Goal: Task Accomplishment & Management: Complete application form

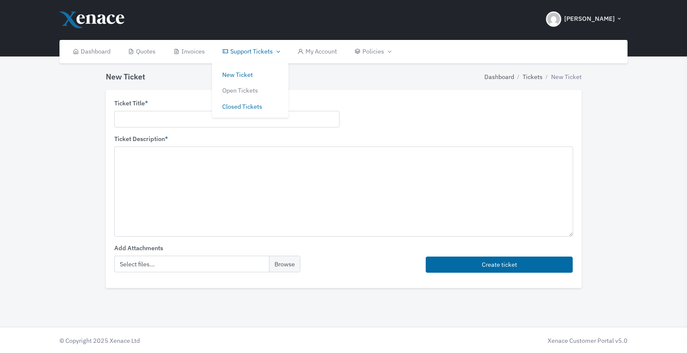
click at [249, 108] on link "Closed Tickets" at bounding box center [250, 107] width 76 height 16
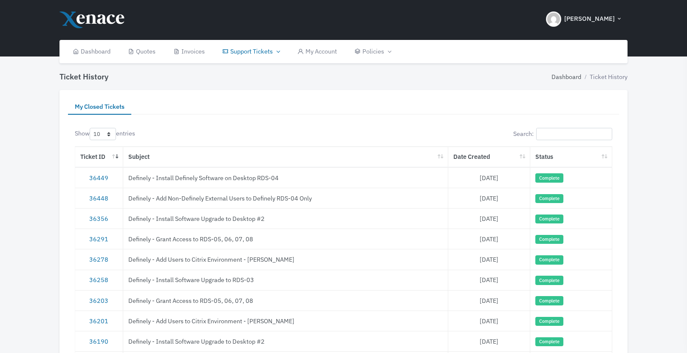
click at [222, 181] on td "Definely - Install Definely Software on Desktop RDS-04" at bounding box center [285, 177] width 325 height 20
copy tr "Definely - Install Definely Software on Desktop RDS-04"
click at [99, 176] on link "36449" at bounding box center [98, 178] width 19 height 8
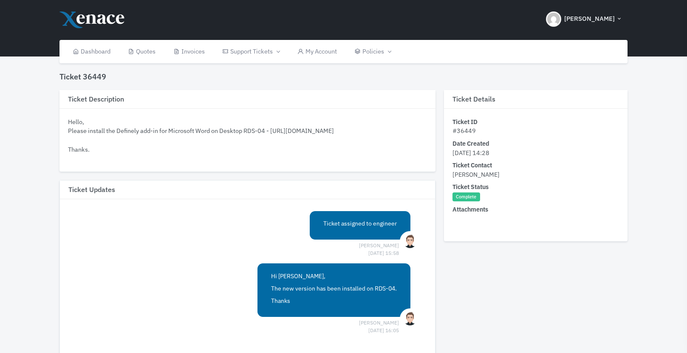
click at [408, 141] on div "Hello, Please install the Definely add-in for Microsoft Word on Desktop RDS-04 …" at bounding box center [247, 135] width 359 height 37
drag, startPoint x: 99, startPoint y: 158, endPoint x: 71, endPoint y: 128, distance: 41.2
click at [70, 125] on div "Hello, Please install the Definely add-in for Microsoft Word on Desktop RDS-04 …" at bounding box center [247, 135] width 359 height 37
copy div "ello, Please install the Definely add-in for Microsoft Word on Desktop RDS-04 -…"
copy div "Hello, Please install the Definely add-in for Microsoft Word on Desktop RDS-04 …"
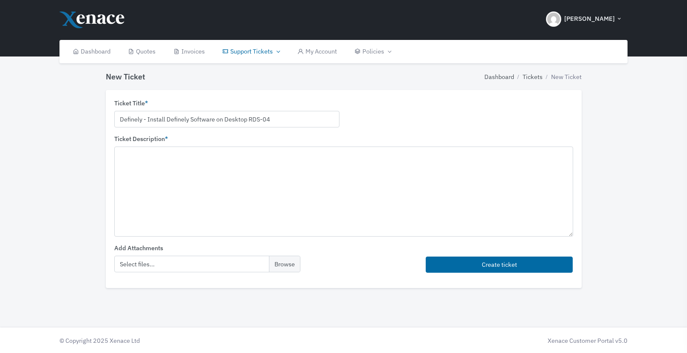
type input "Definely - Install Definely Software on Desktop RDS-04"
click at [200, 172] on textarea at bounding box center [343, 192] width 459 height 90
paste textarea "Hello, Please install the Definely add-in for Microsoft Word on Desktop RDS-04 …"
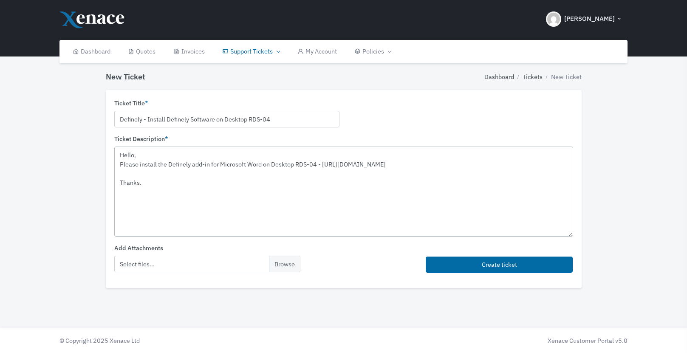
click at [136, 167] on textarea "Hello, Please install the Definely add-in for Microsoft Word on Desktop RDS-04 …" at bounding box center [343, 192] width 459 height 90
click at [137, 167] on textarea "Hello, Please install the Definely add-in for Microsoft Word on Desktop RDS-04 …" at bounding box center [343, 192] width 459 height 90
click at [229, 166] on textarea "Hello, Please uninstall Definely and install the Definely add-in for Microsoft …" at bounding box center [343, 192] width 459 height 90
drag, startPoint x: 306, startPoint y: 175, endPoint x: 398, endPoint y: 165, distance: 93.2
click at [398, 165] on textarea "Hello, Please uninstall Definely and install the new Definely add-in for Micros…" at bounding box center [343, 192] width 459 height 90
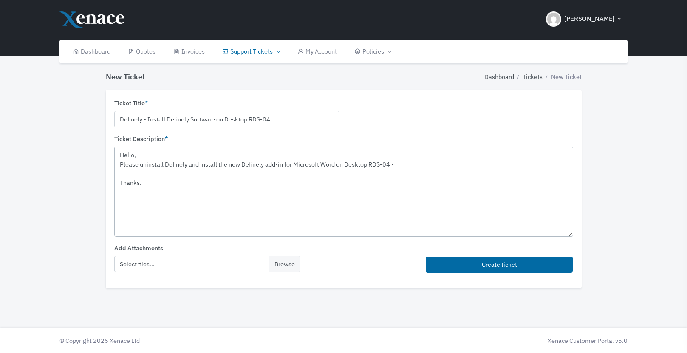
paste textarea "[URL][DOMAIN_NAME]"
type textarea "Hello, Please uninstall Definely and install the new Definely add-in for Micros…"
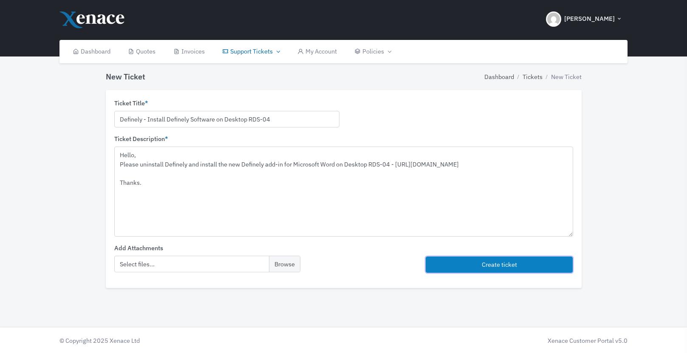
click at [477, 265] on button "Create ticket" at bounding box center [499, 265] width 147 height 17
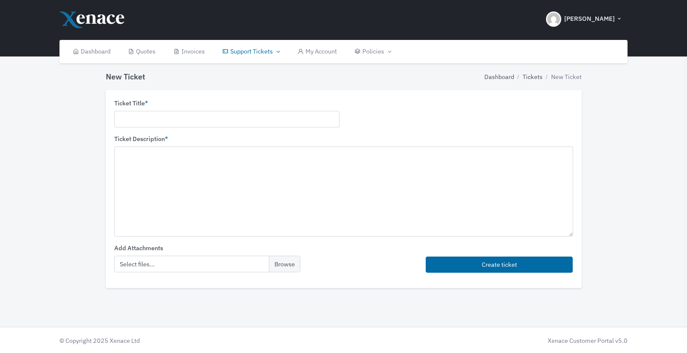
click at [248, 105] on div "Ticket Title *" at bounding box center [226, 113] width 225 height 29
click at [243, 105] on link "Closed Tickets" at bounding box center [250, 107] width 76 height 16
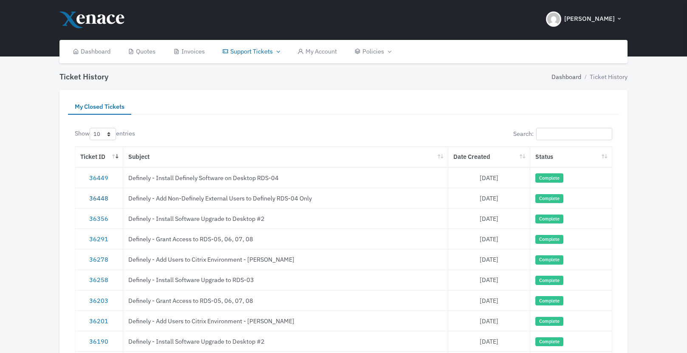
click at [96, 201] on link "36448" at bounding box center [98, 198] width 19 height 8
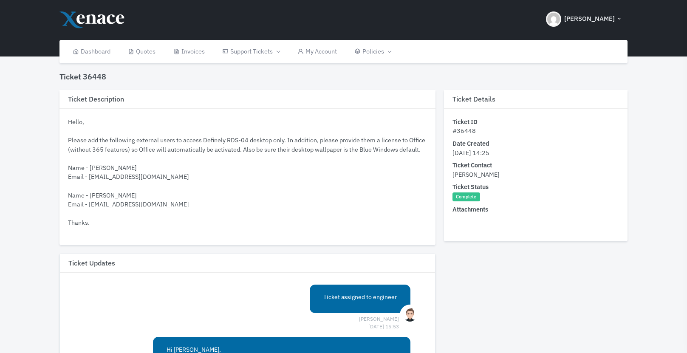
click at [146, 187] on div "Hello, Please add the following external users to access Definely RDS-04 deskto…" at bounding box center [247, 172] width 359 height 110
drag, startPoint x: 144, startPoint y: 187, endPoint x: 131, endPoint y: 186, distance: 12.8
click at [131, 187] on div "Hello, Please add the following external users to access Definely RDS-04 deskto…" at bounding box center [247, 172] width 359 height 110
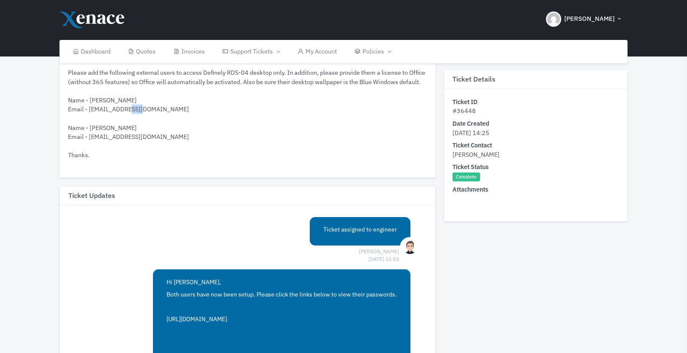
scroll to position [59, 0]
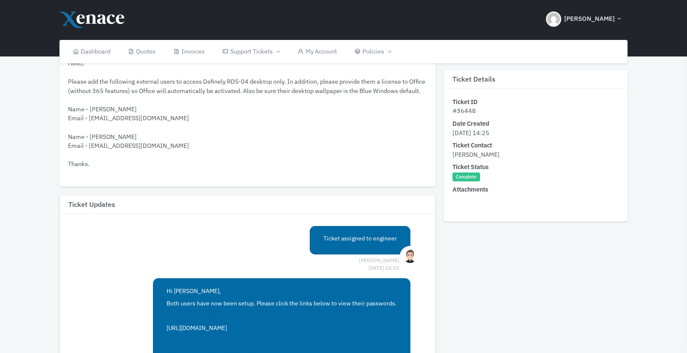
click at [124, 113] on div "Hello, Please add the following external users to access Definely RDS-04 deskto…" at bounding box center [247, 114] width 359 height 110
drag, startPoint x: 121, startPoint y: 119, endPoint x: 98, endPoint y: 119, distance: 22.5
click at [98, 119] on div "Hello, Please add the following external users to access Definely RDS-04 deskto…" at bounding box center [247, 114] width 359 height 110
click at [112, 129] on div "Hello, Please add the following external users to access Definely RDS-04 deskto…" at bounding box center [247, 114] width 359 height 110
drag, startPoint x: 149, startPoint y: 129, endPoint x: 88, endPoint y: 128, distance: 61.2
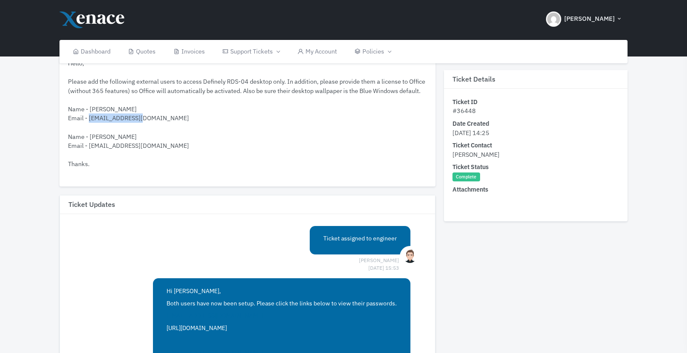
click at [88, 128] on div "Hello, Please add the following external users to access Definely RDS-04 deskto…" at bounding box center [247, 114] width 359 height 110
copy div "JBishop@mofo.com"
drag, startPoint x: 133, startPoint y: 115, endPoint x: 90, endPoint y: 118, distance: 43.0
click at [90, 118] on div "Hello, Please add the following external users to access Definely RDS-04 deskto…" at bounding box center [247, 114] width 359 height 110
copy div "Joe Bishop"
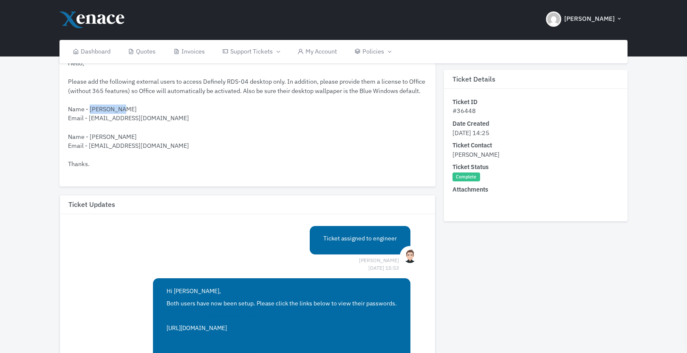
click at [227, 328] on link "https://xen.ac/pw/0iloz84yyeihws1" at bounding box center [197, 328] width 60 height 8
drag, startPoint x: 134, startPoint y: 147, endPoint x: 91, endPoint y: 142, distance: 43.6
click at [91, 142] on div "Hello, Please add the following external users to access Definely RDS-04 deskto…" at bounding box center [247, 114] width 359 height 110
copy div "John Maglio"
drag, startPoint x: 147, startPoint y: 156, endPoint x: 88, endPoint y: 156, distance: 59.9
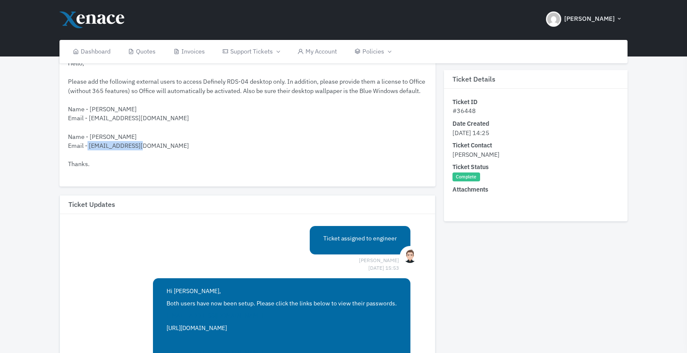
click at [88, 156] on div "Hello, Please add the following external users to access Definely RDS-04 deskto…" at bounding box center [247, 114] width 359 height 110
click at [89, 156] on div "Hello, Please add the following external users to access Definely RDS-04 deskto…" at bounding box center [247, 114] width 359 height 110
drag, startPoint x: 89, startPoint y: 156, endPoint x: 141, endPoint y: 156, distance: 51.8
click at [141, 156] on div "Hello, Please add the following external users to access Definely RDS-04 deskto…" at bounding box center [247, 114] width 359 height 110
copy div "JMaglio@mofo.com"
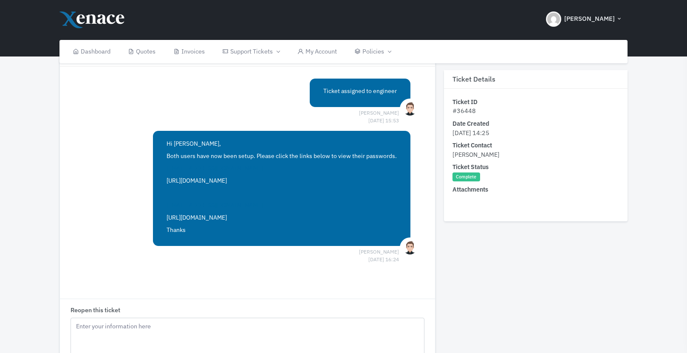
scroll to position [259, 0]
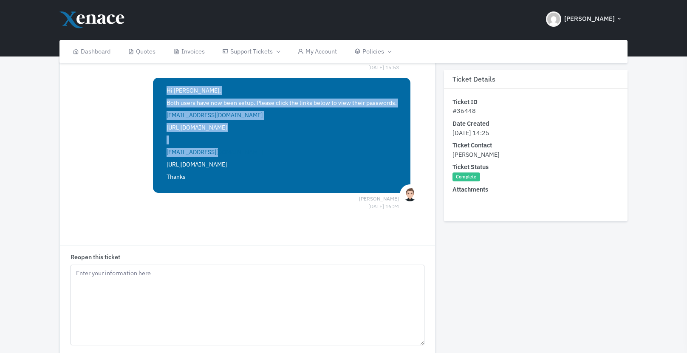
drag, startPoint x: 252, startPoint y: 151, endPoint x: 154, endPoint y: 150, distance: 97.7
click at [154, 150] on div "Hi David, Both users have now been setup. Please click the links below to view …" at bounding box center [281, 135] width 257 height 115
click at [175, 164] on link "https://xen.ac/pw/2ulczcm7nkntvqz" at bounding box center [197, 165] width 60 height 8
